Goal: Task Accomplishment & Management: Use online tool/utility

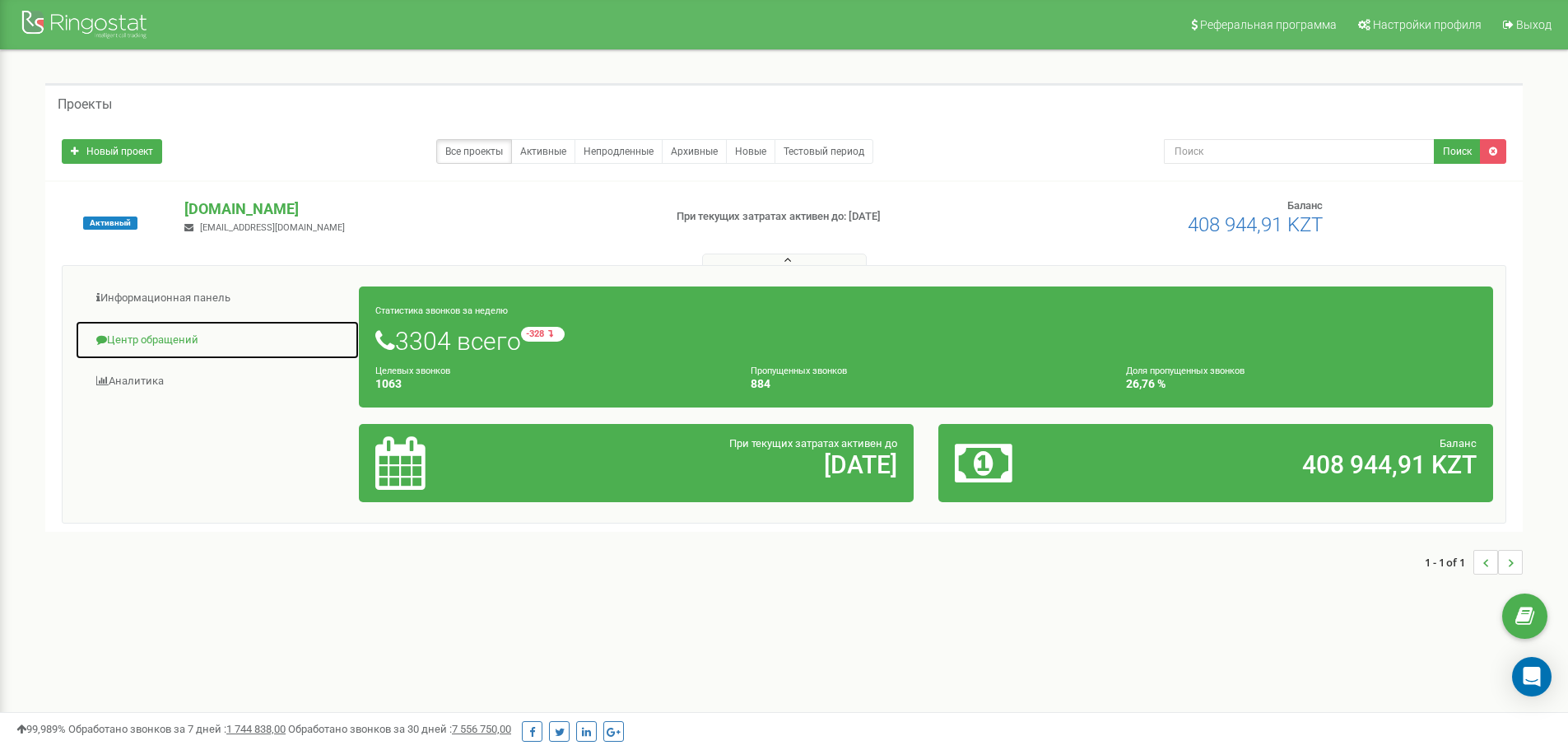
click at [187, 336] on link "Центр обращений" at bounding box center [217, 340] width 285 height 40
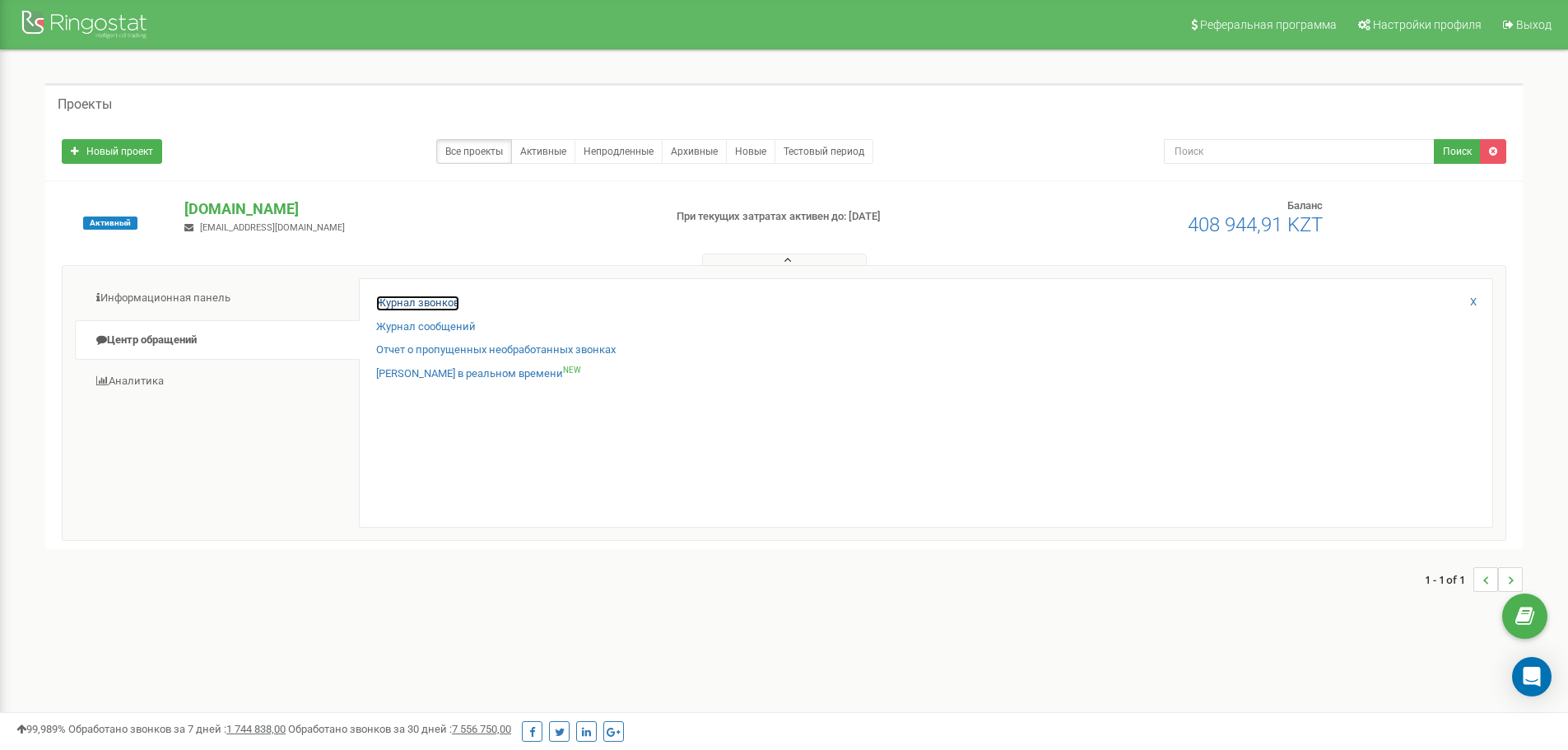
click at [447, 306] on link "Журнал звонков" at bounding box center [418, 302] width 83 height 16
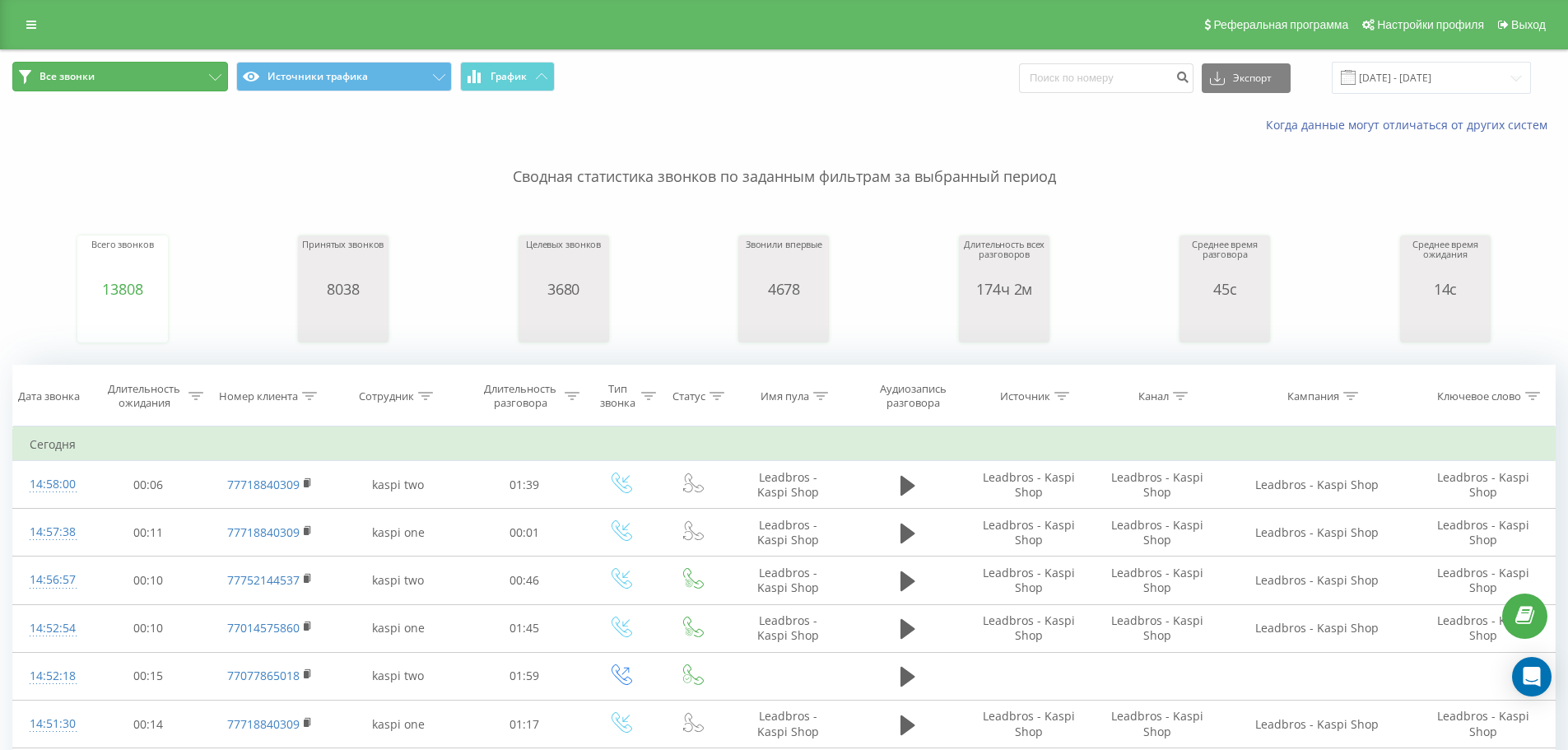
click at [214, 78] on icon at bounding box center [214, 77] width 12 height 7
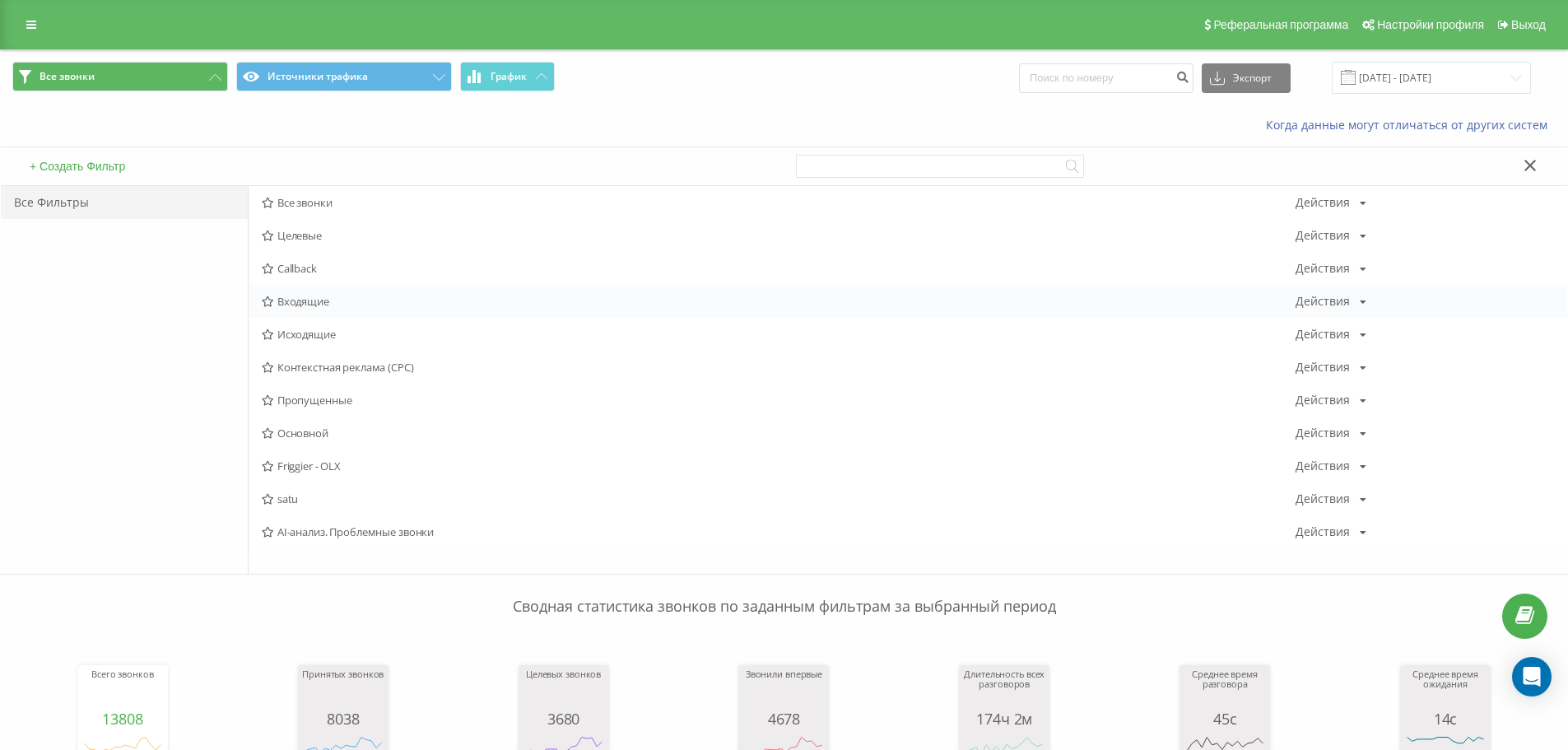
click at [331, 301] on span "Входящие" at bounding box center [778, 301] width 1034 height 11
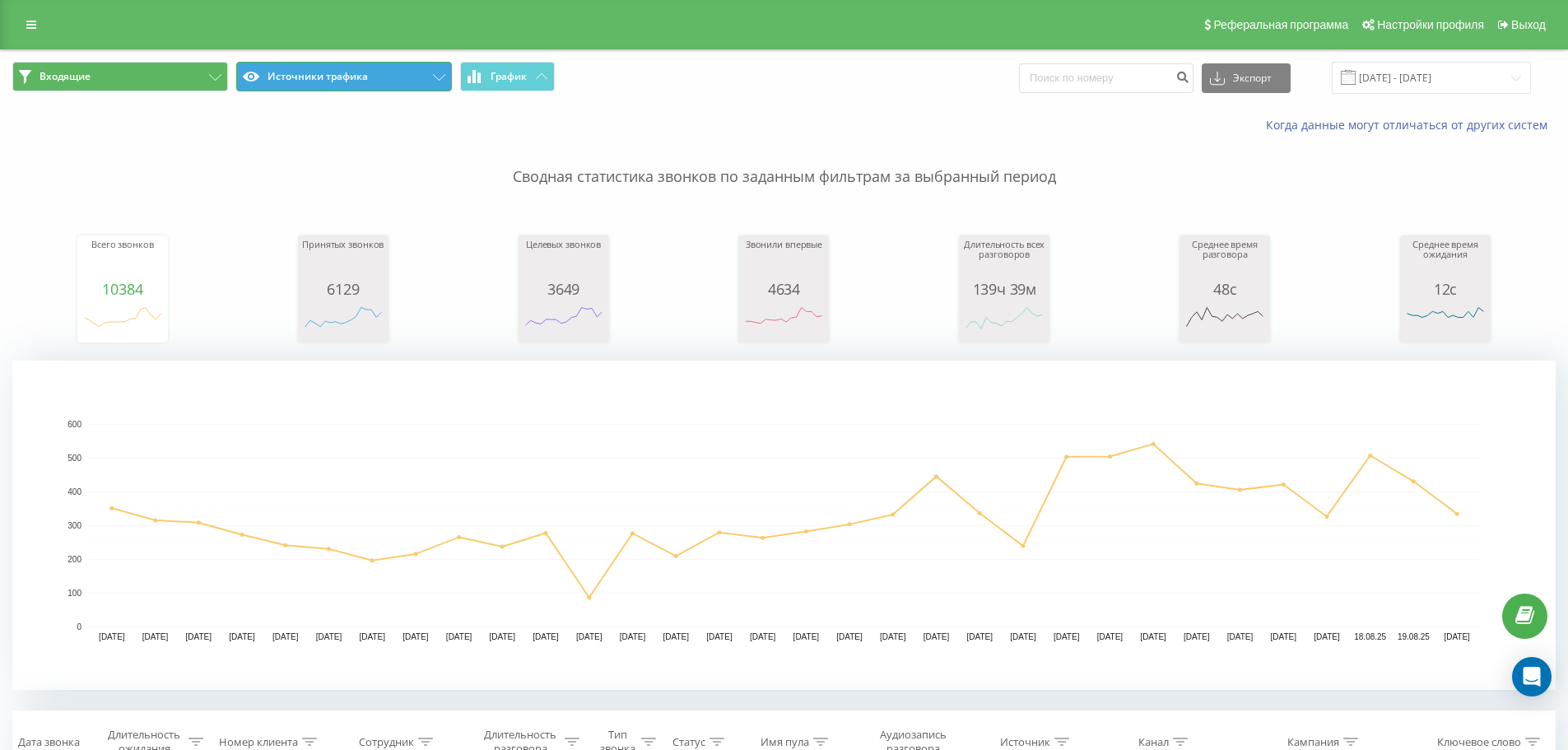
click at [440, 80] on icon at bounding box center [438, 77] width 12 height 7
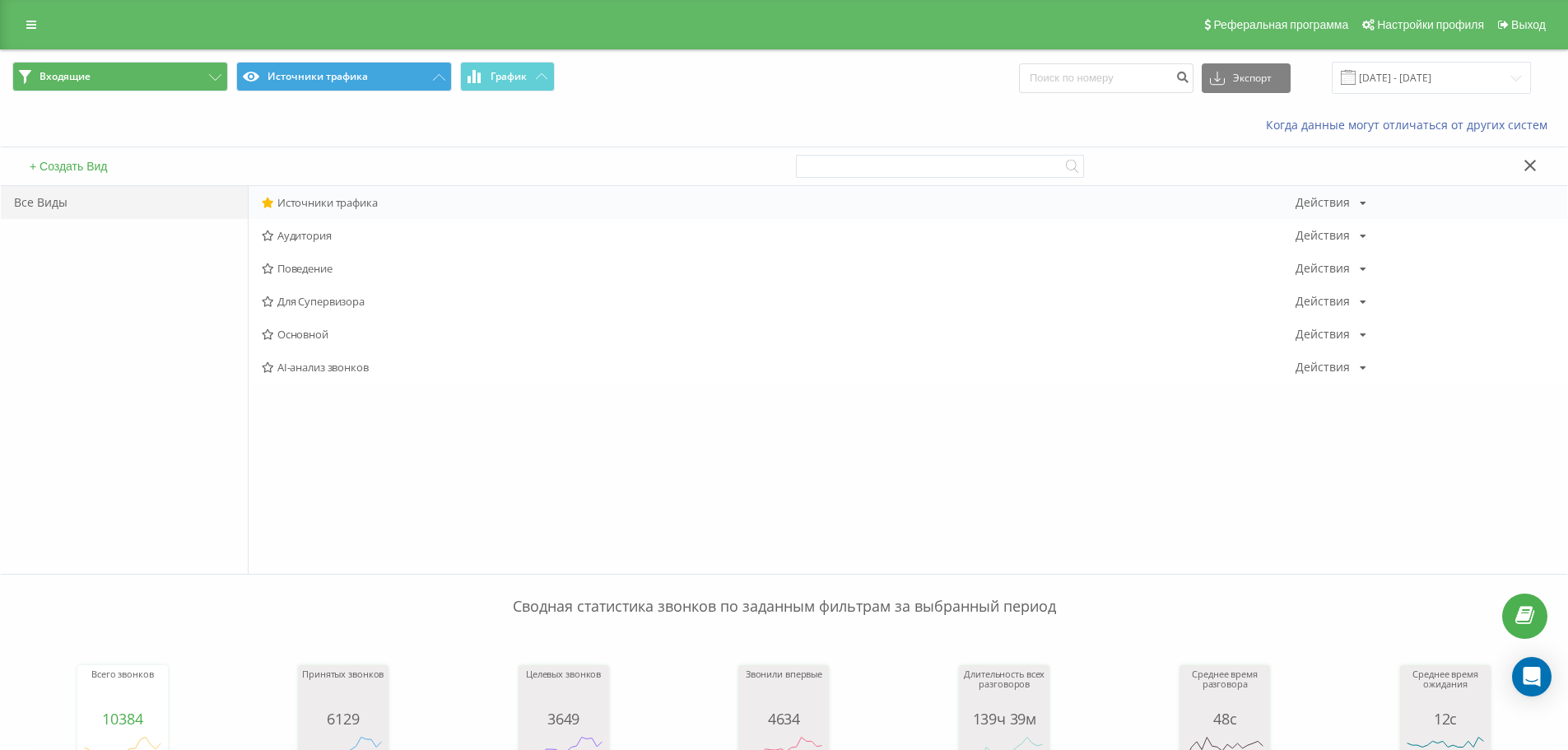
click at [421, 207] on span "Источники трафика" at bounding box center [778, 202] width 1034 height 11
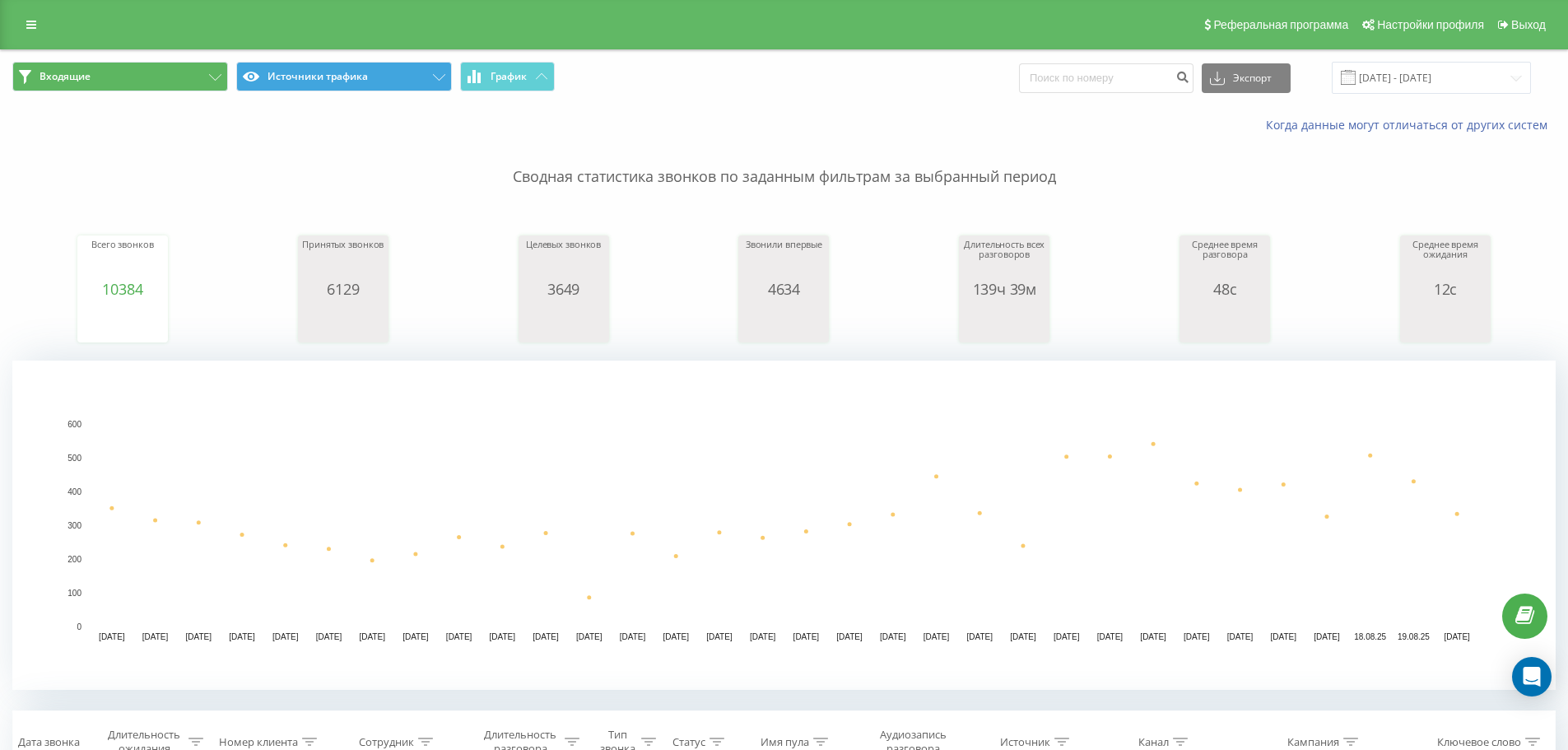
scroll to position [411, 0]
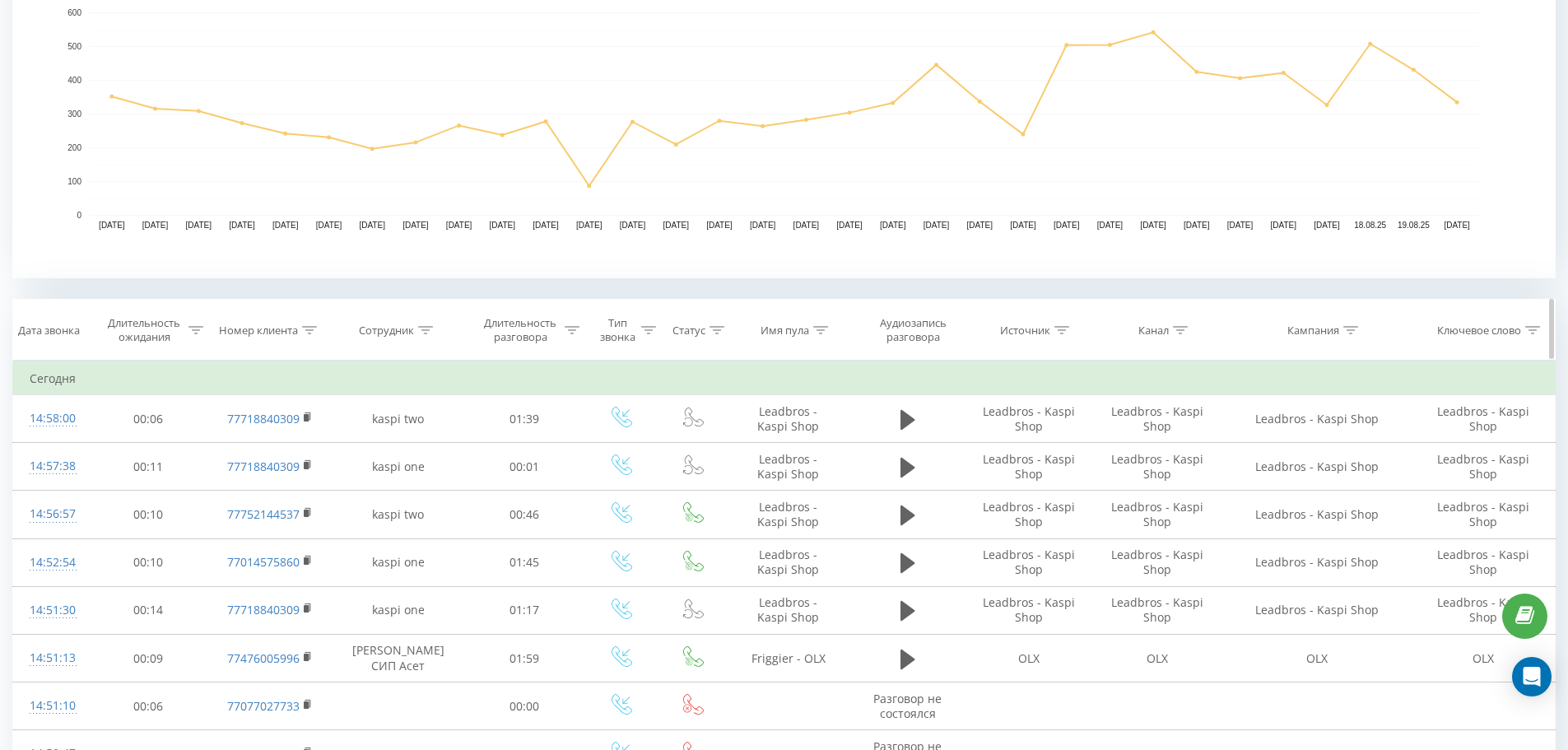
click at [827, 333] on div "Имя пула" at bounding box center [789, 330] width 124 height 14
click at [796, 445] on input "text" at bounding box center [788, 448] width 145 height 29
type input "olx"
click at [824, 480] on span "OK" at bounding box center [822, 479] width 46 height 25
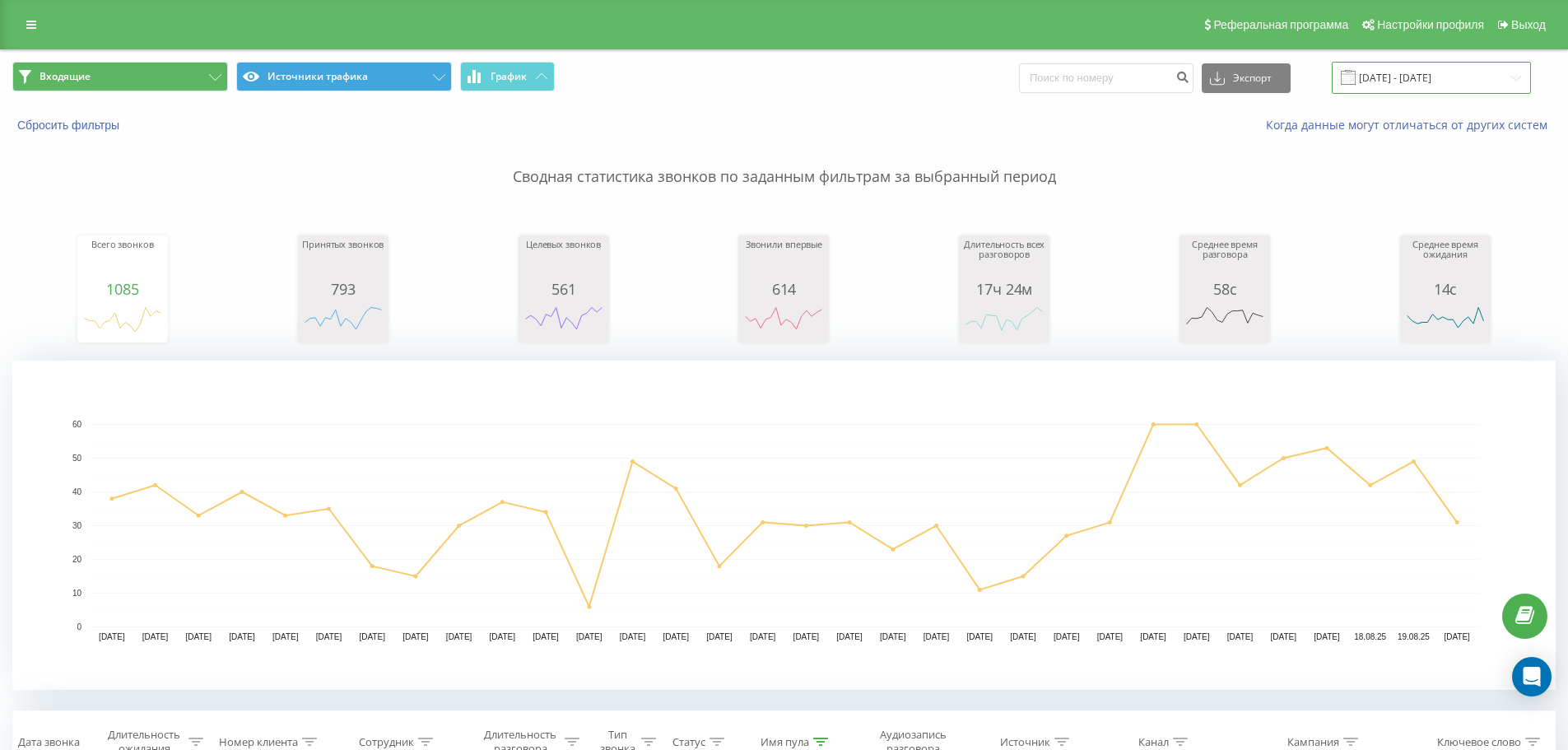
click at [1451, 83] on input "20.07.2025 - 20.08.2025" at bounding box center [1431, 78] width 200 height 32
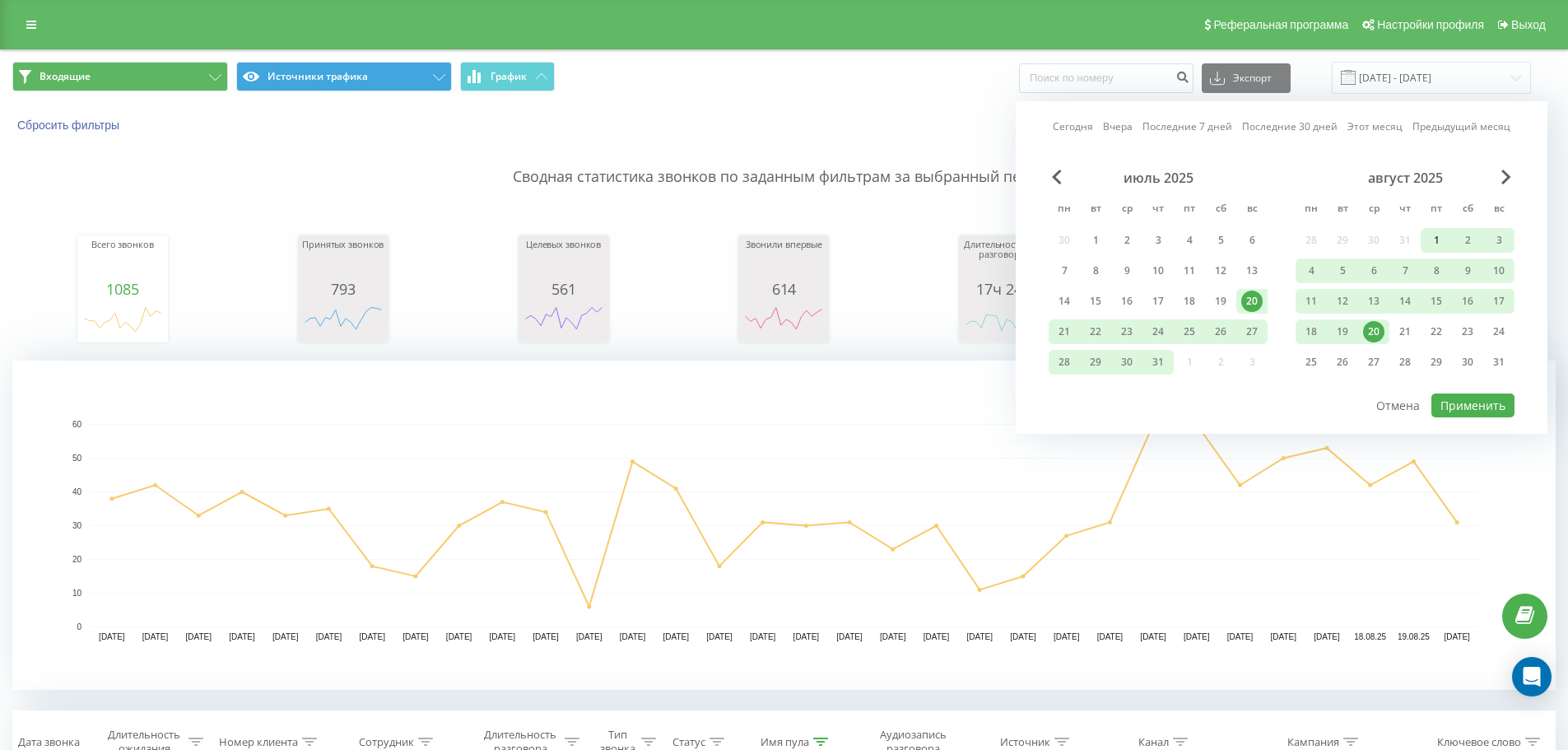
click at [1435, 238] on div "1" at bounding box center [1436, 240] width 22 height 22
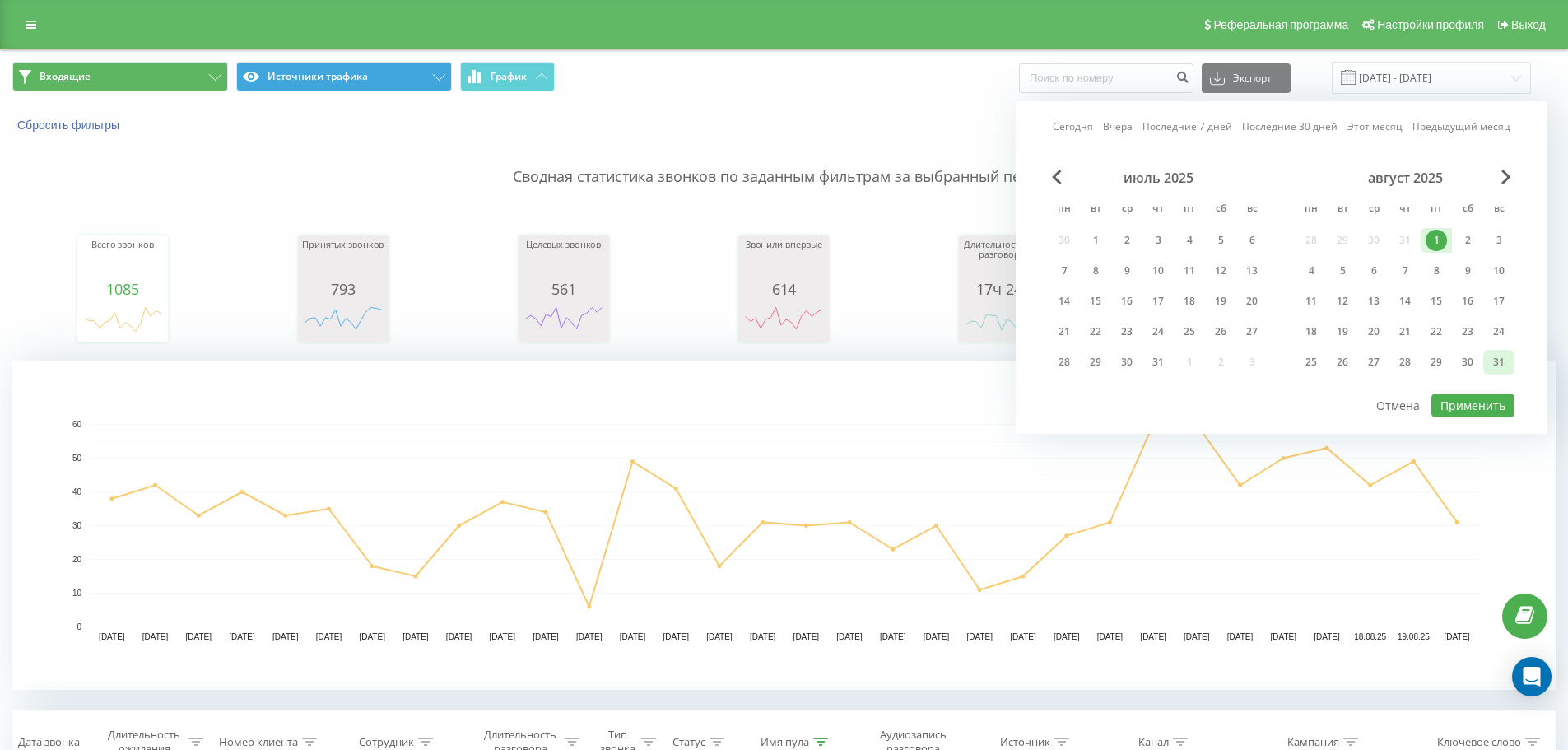
click at [1490, 357] on div "31" at bounding box center [1499, 361] width 22 height 22
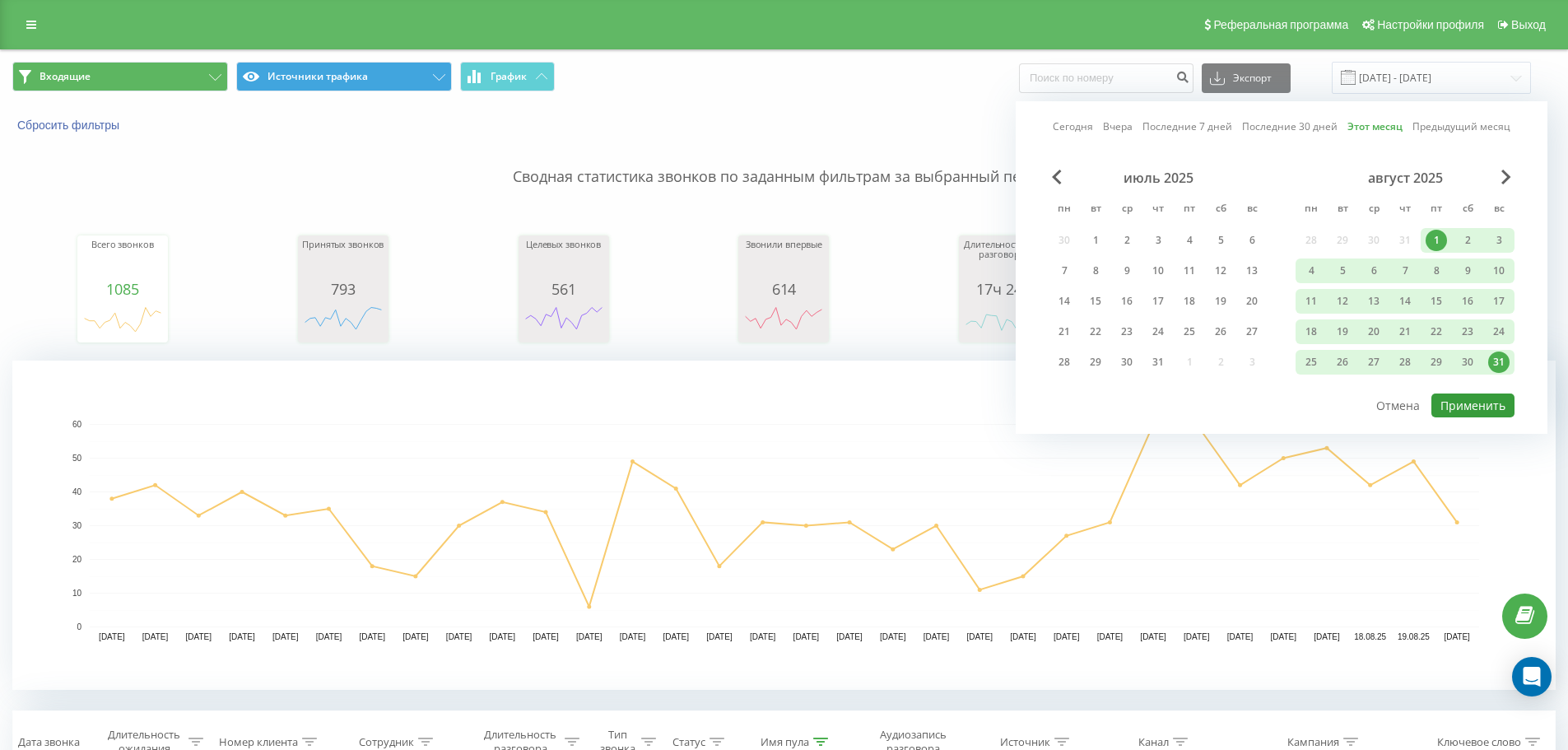
click at [1497, 395] on button "Применить" at bounding box center [1472, 404] width 83 height 23
type input "01.08.2025 - 31.08.2025"
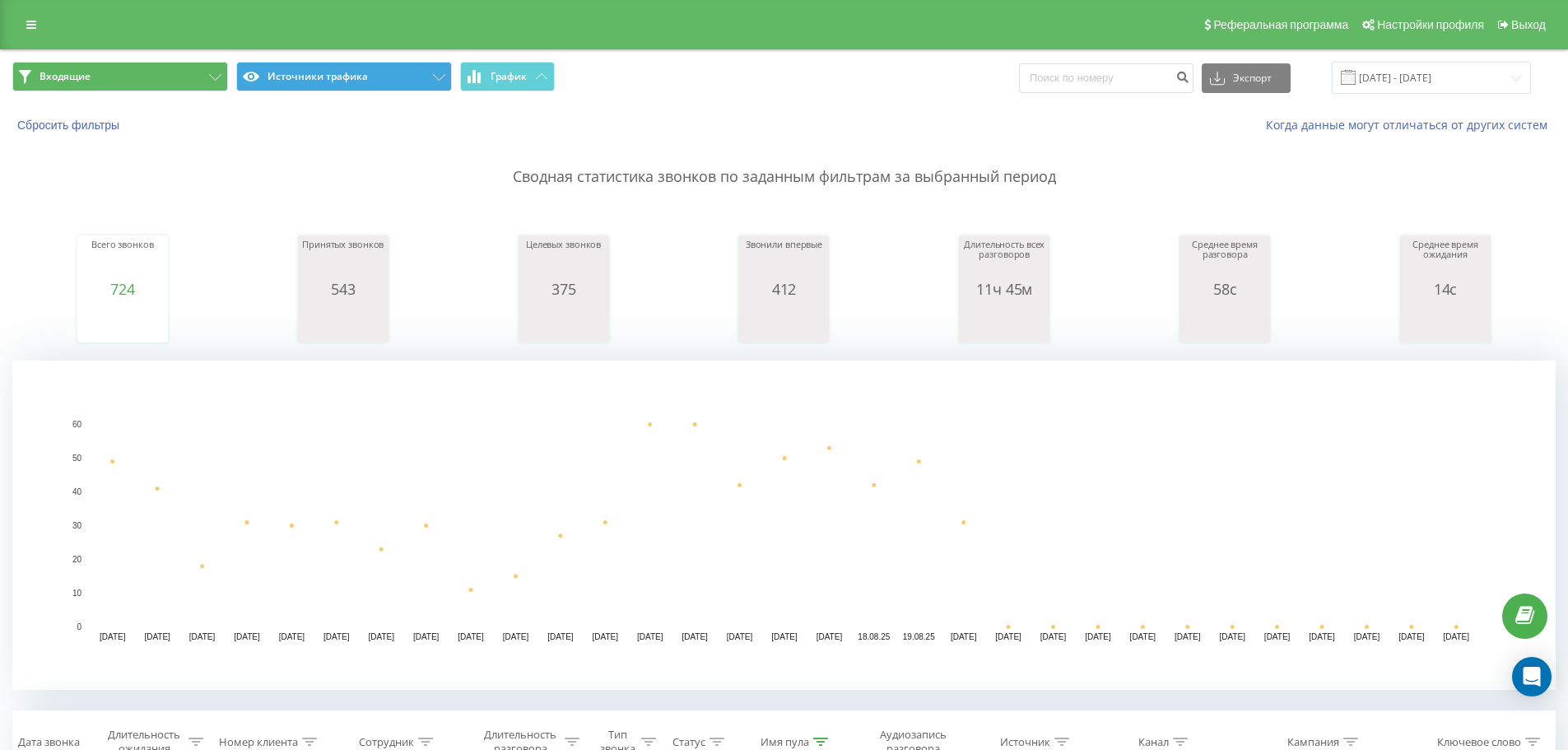
scroll to position [82, 0]
